Goal: Information Seeking & Learning: Learn about a topic

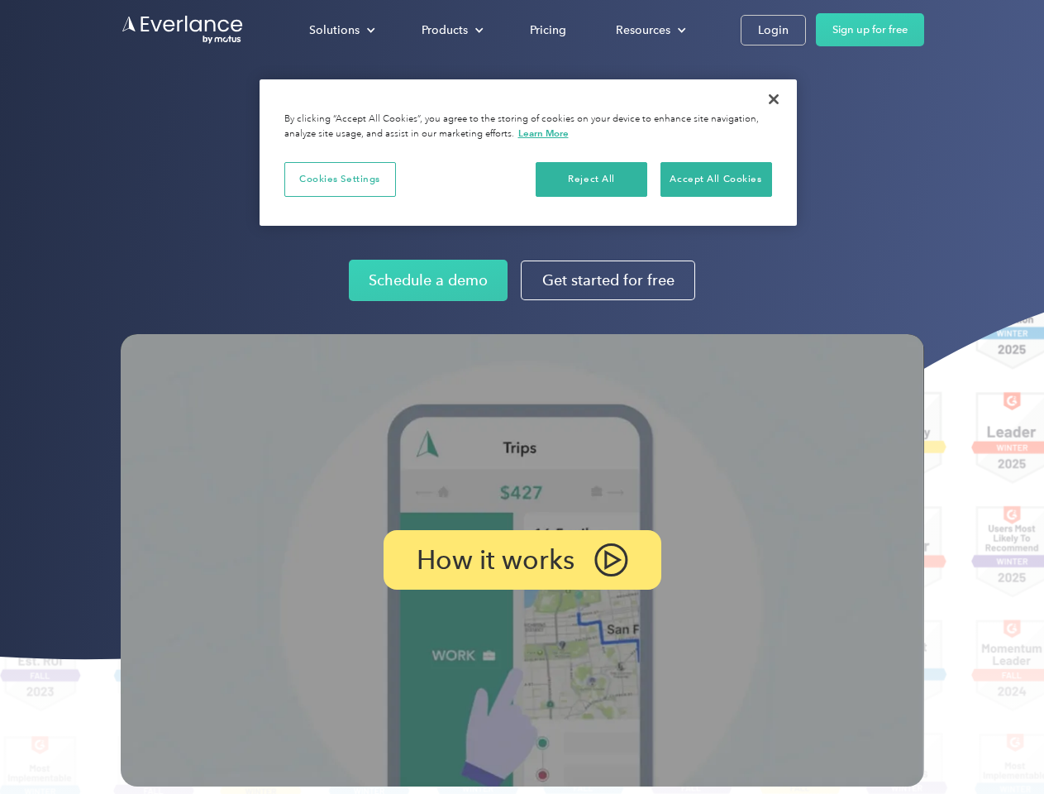
click at [522, 397] on img at bounding box center [523, 560] width 804 height 452
click at [341, 30] on div "Solutions" at bounding box center [334, 30] width 50 height 21
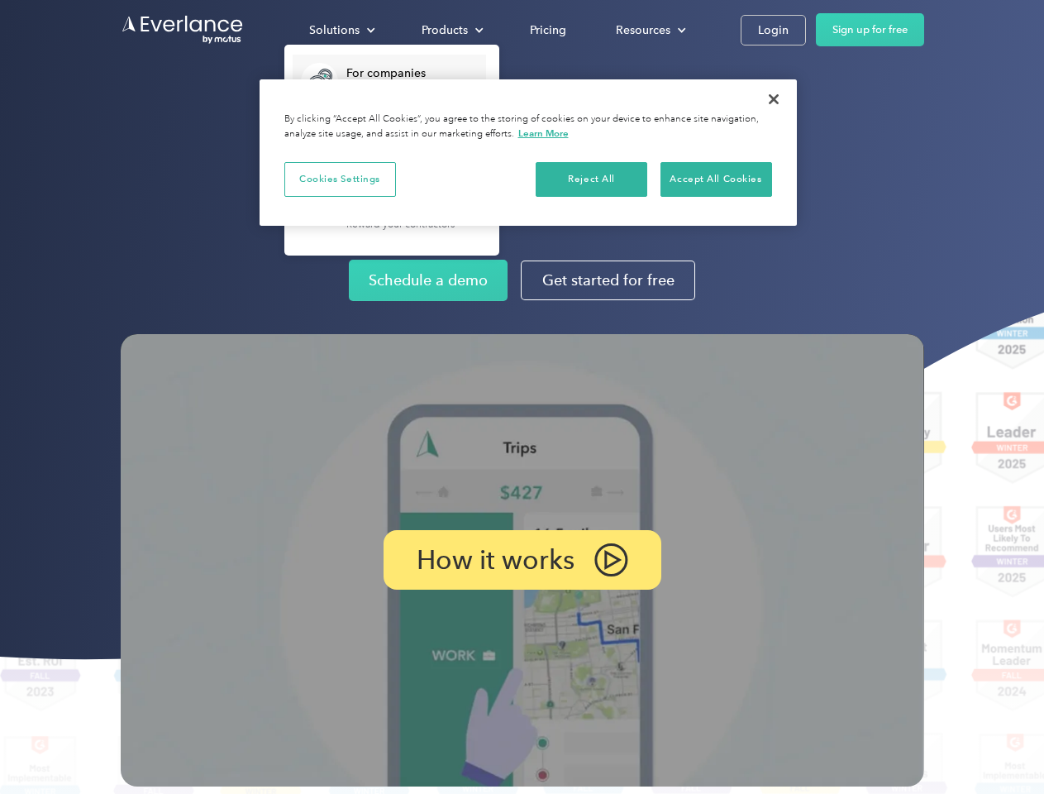
click at [451, 30] on div "Products" at bounding box center [445, 30] width 46 height 21
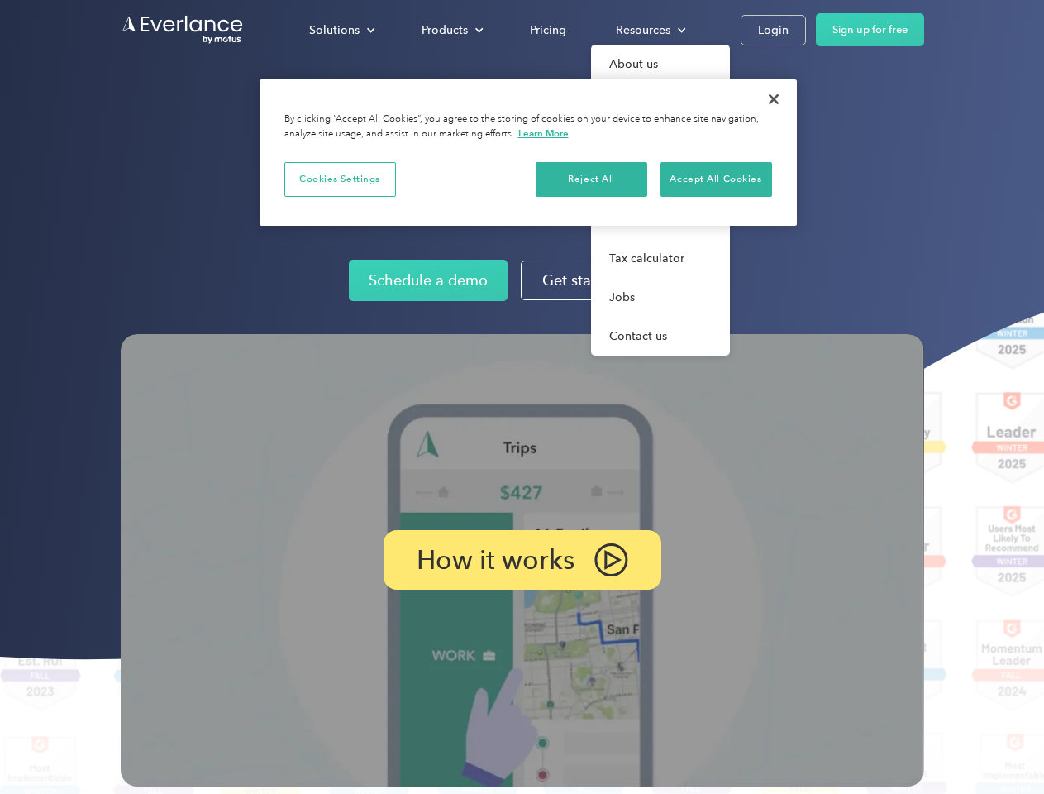
click at [649, 30] on div "Resources" at bounding box center [643, 30] width 55 height 21
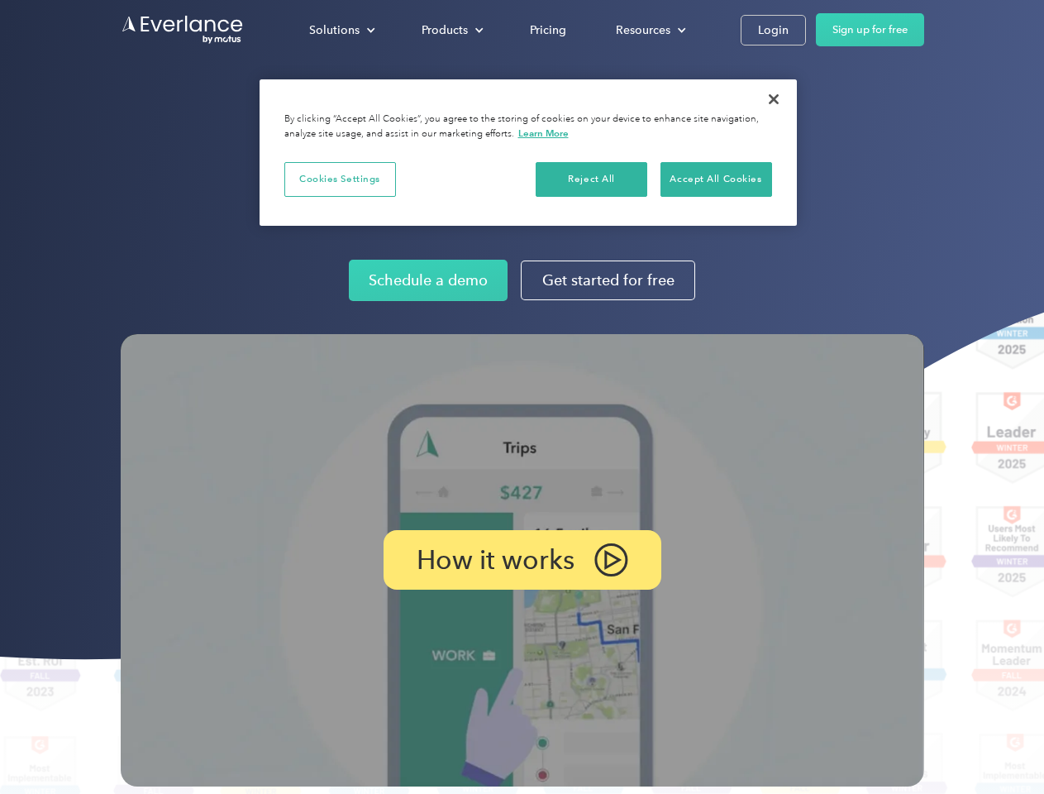
click at [522, 560] on p "How it works" at bounding box center [496, 560] width 158 height 20
click at [340, 179] on button "Cookies Settings" at bounding box center [340, 179] width 112 height 35
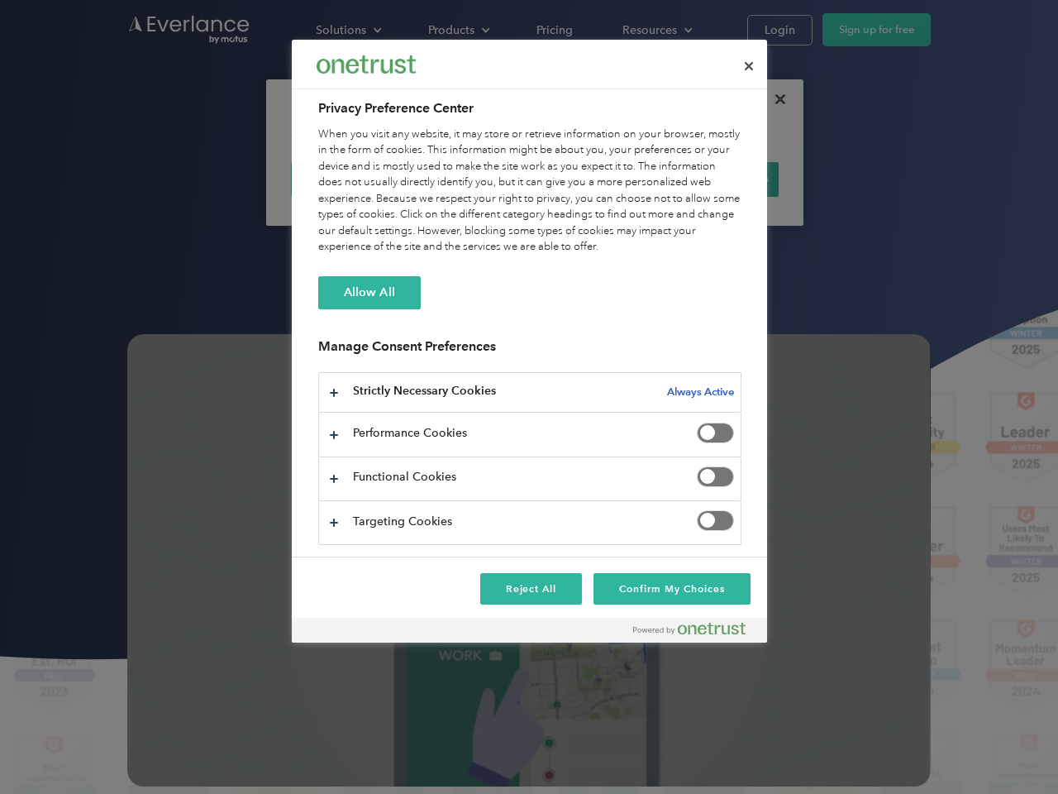
click at [592, 179] on div "When you visit any website, it may store or retrieve information on your browse…" at bounding box center [529, 191] width 423 height 129
click at [716, 179] on div "When you visit any website, it may store or retrieve information on your browse…" at bounding box center [529, 191] width 423 height 129
click at [774, 99] on div at bounding box center [529, 397] width 1058 height 794
